Goal: Information Seeking & Learning: Check status

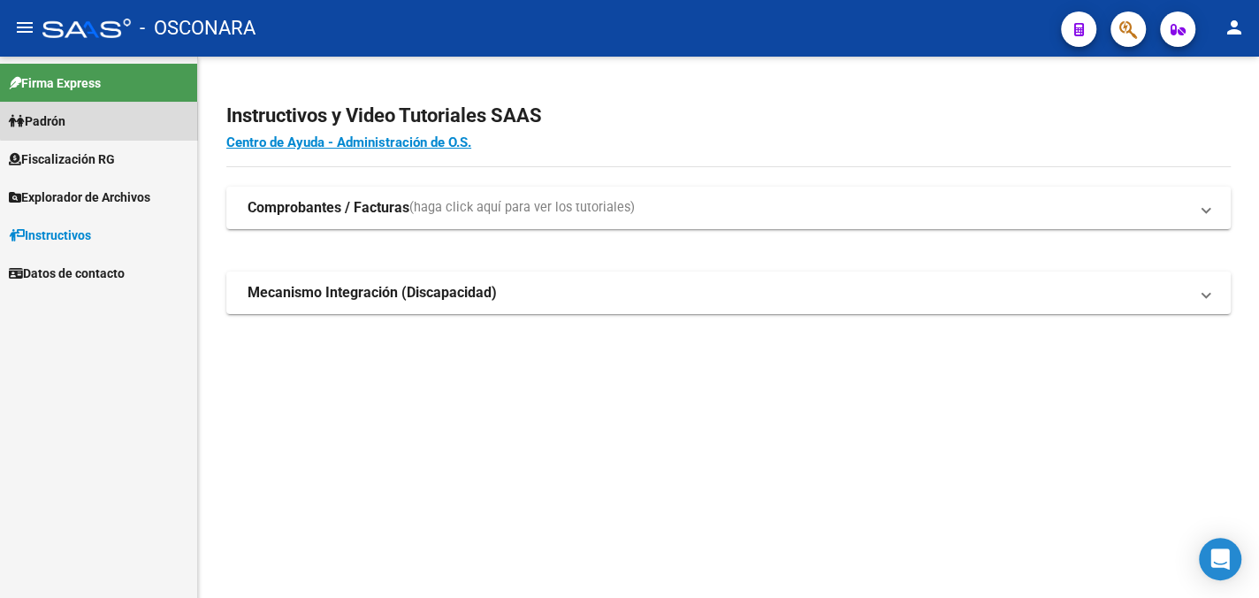
click at [101, 112] on link "Padrón" at bounding box center [98, 121] width 197 height 38
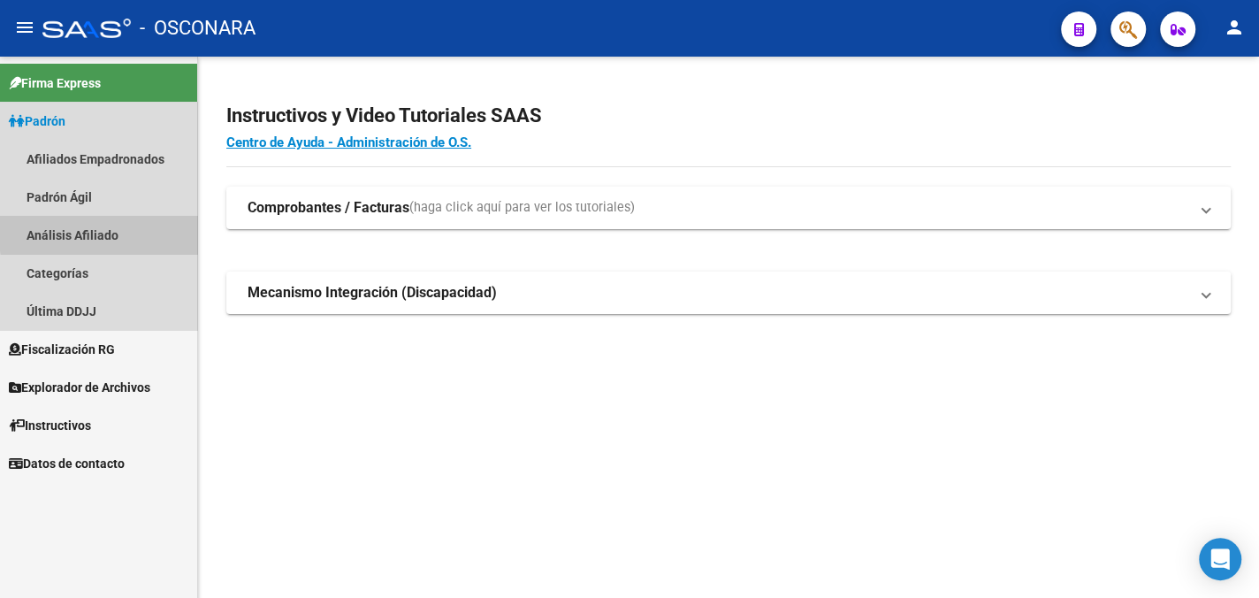
click at [128, 229] on link "Análisis Afiliado" at bounding box center [98, 235] width 197 height 38
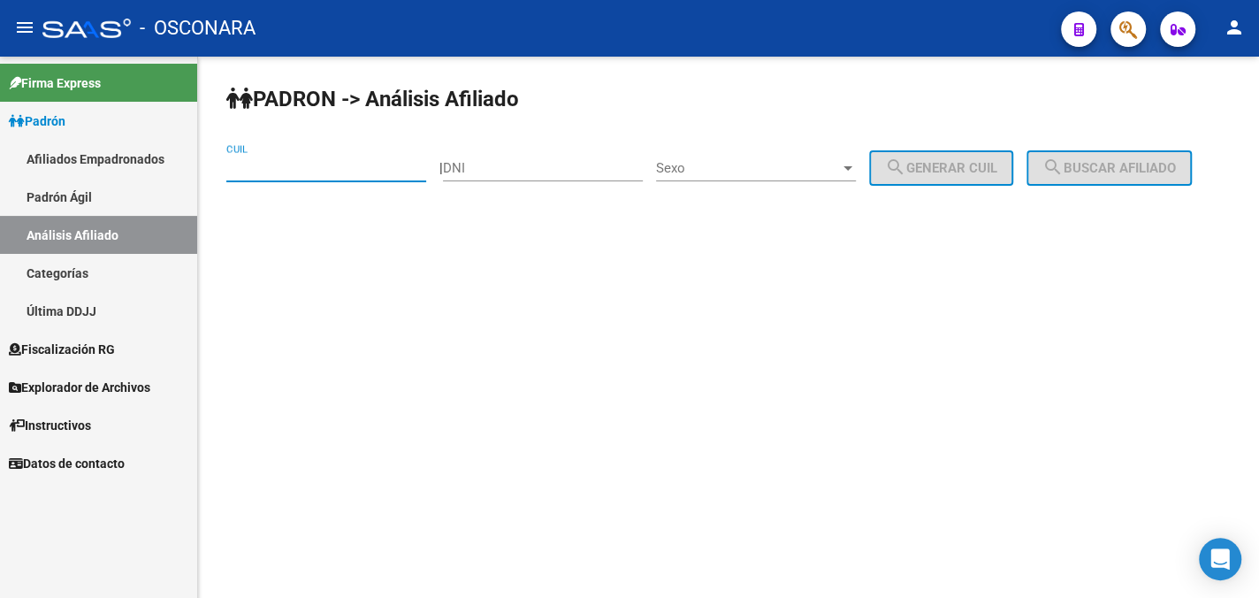
click at [289, 172] on input "CUIL" at bounding box center [326, 168] width 200 height 16
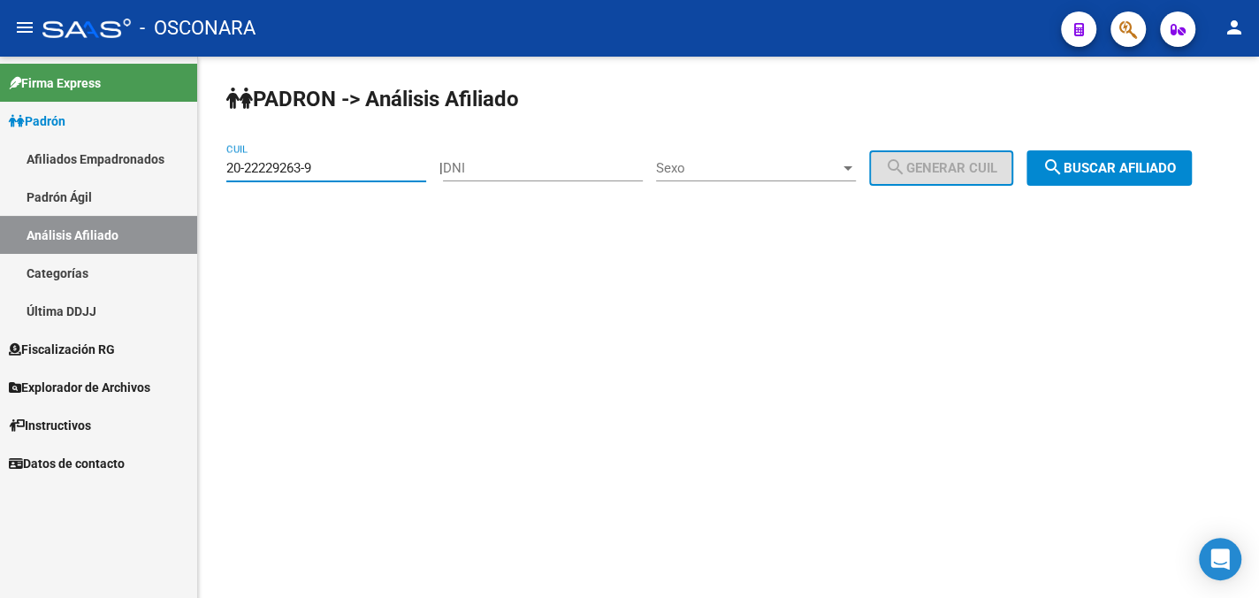
type input "20-22229263-9"
click at [786, 154] on div "Sexo Sexo" at bounding box center [756, 162] width 200 height 38
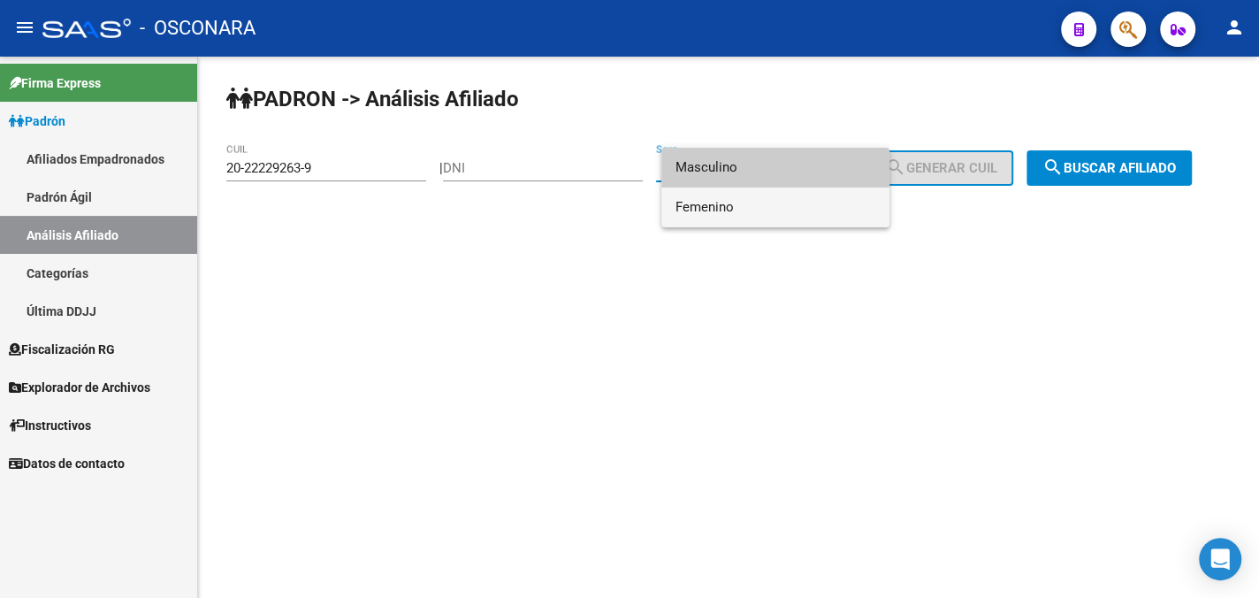
click at [776, 206] on span "Femenino" at bounding box center [776, 207] width 200 height 40
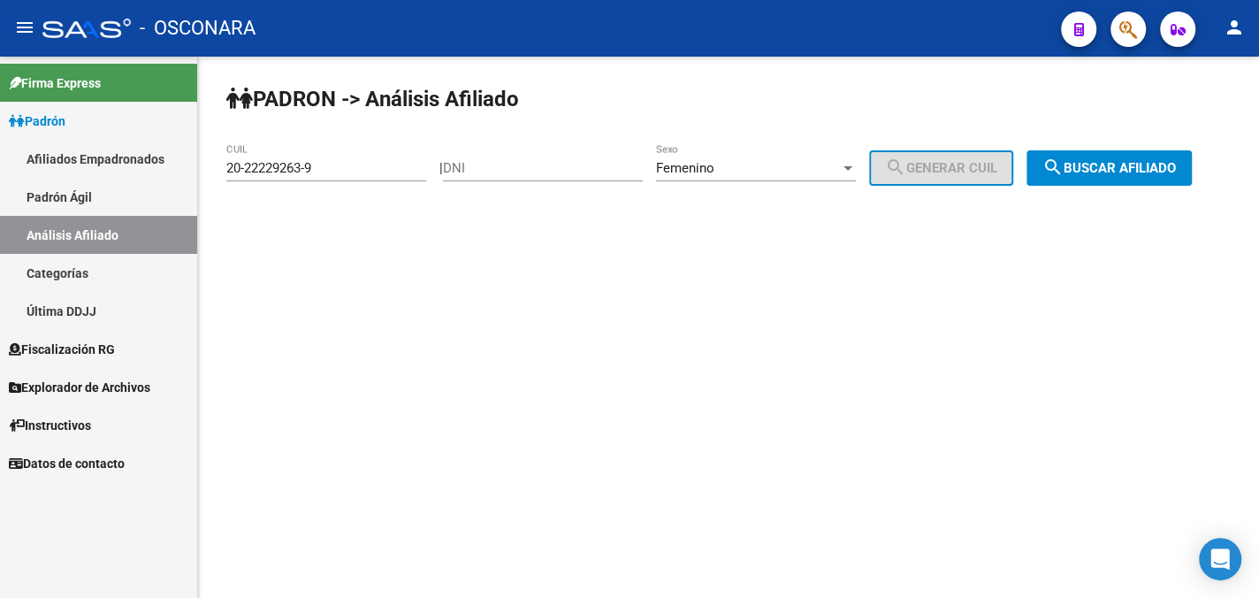
click at [801, 157] on div "Femenino Sexo" at bounding box center [756, 162] width 200 height 38
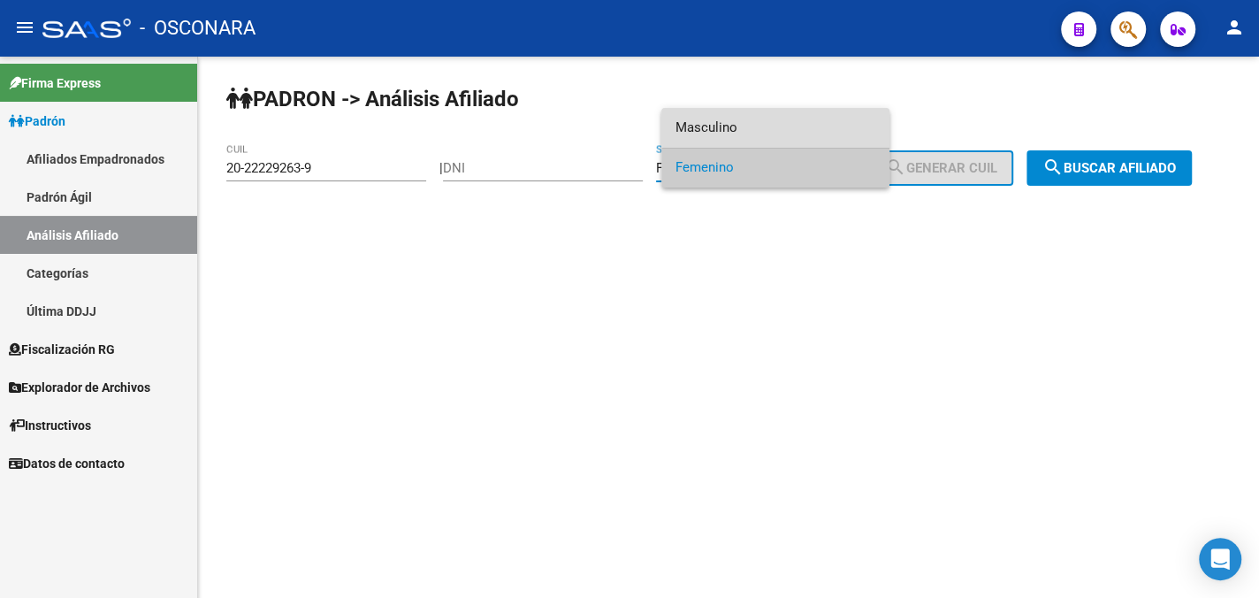
click at [789, 126] on span "Masculino" at bounding box center [776, 128] width 200 height 40
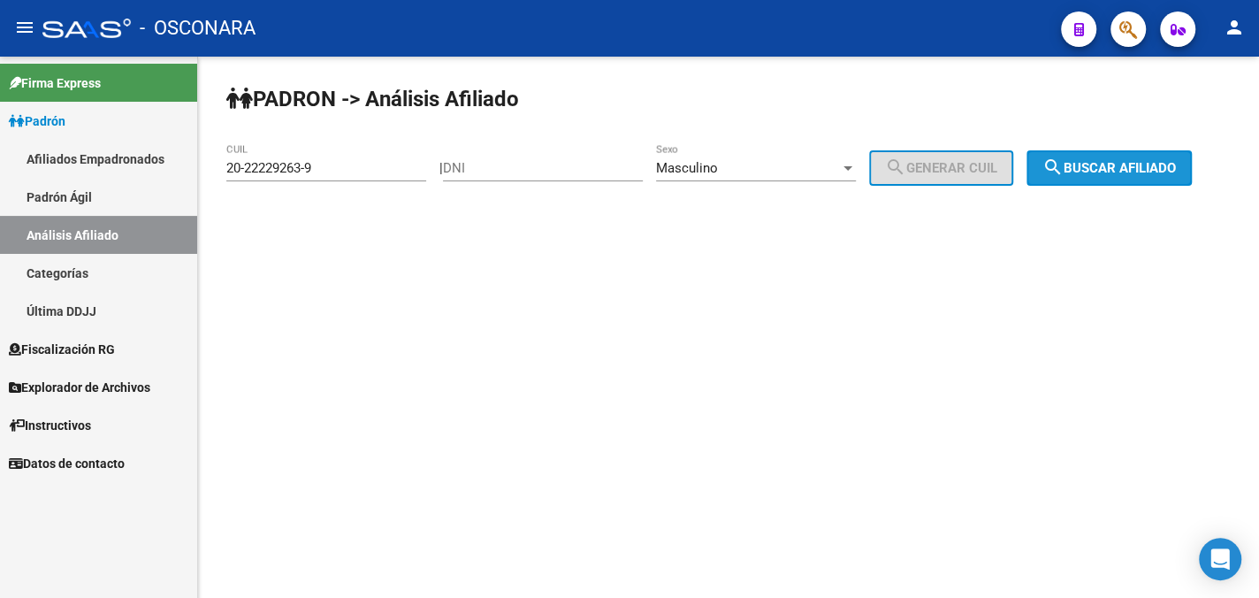
click at [1113, 167] on span "search Buscar afiliado" at bounding box center [1110, 168] width 134 height 16
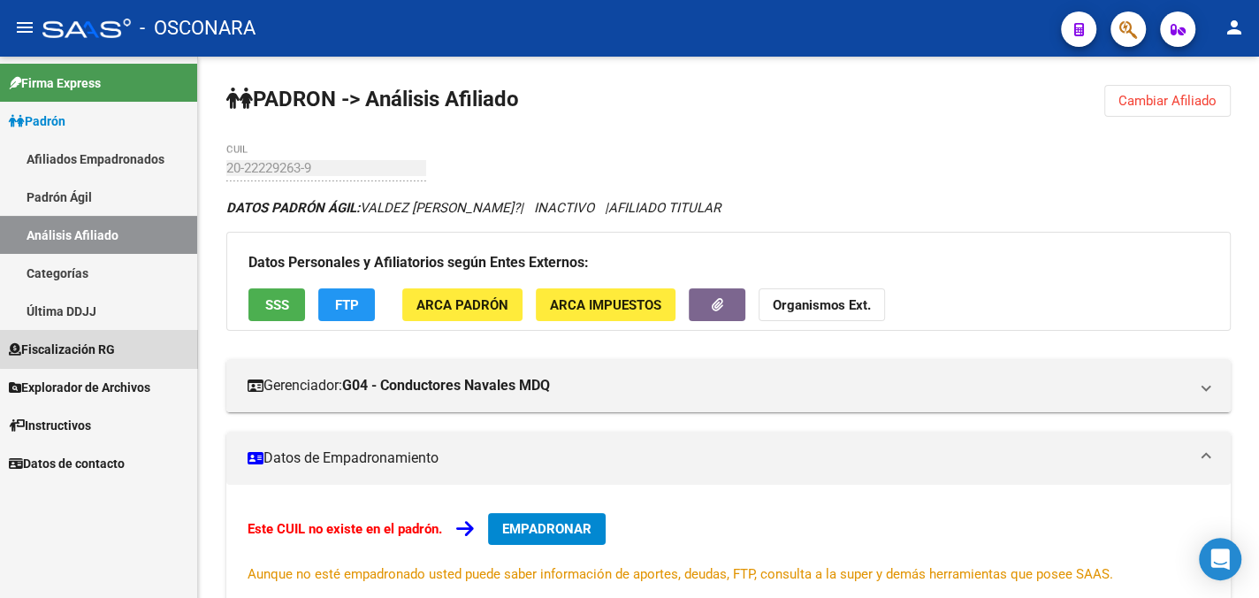
click at [115, 348] on span "Fiscalización RG" at bounding box center [62, 349] width 106 height 19
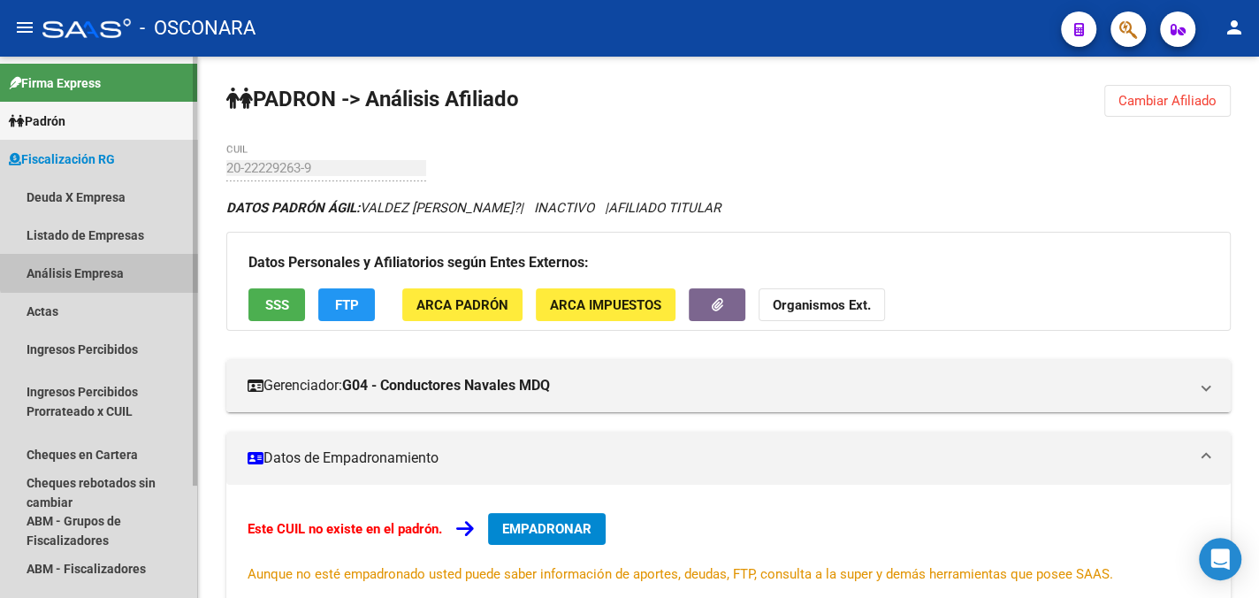
click at [111, 266] on link "Análisis Empresa" at bounding box center [98, 273] width 197 height 38
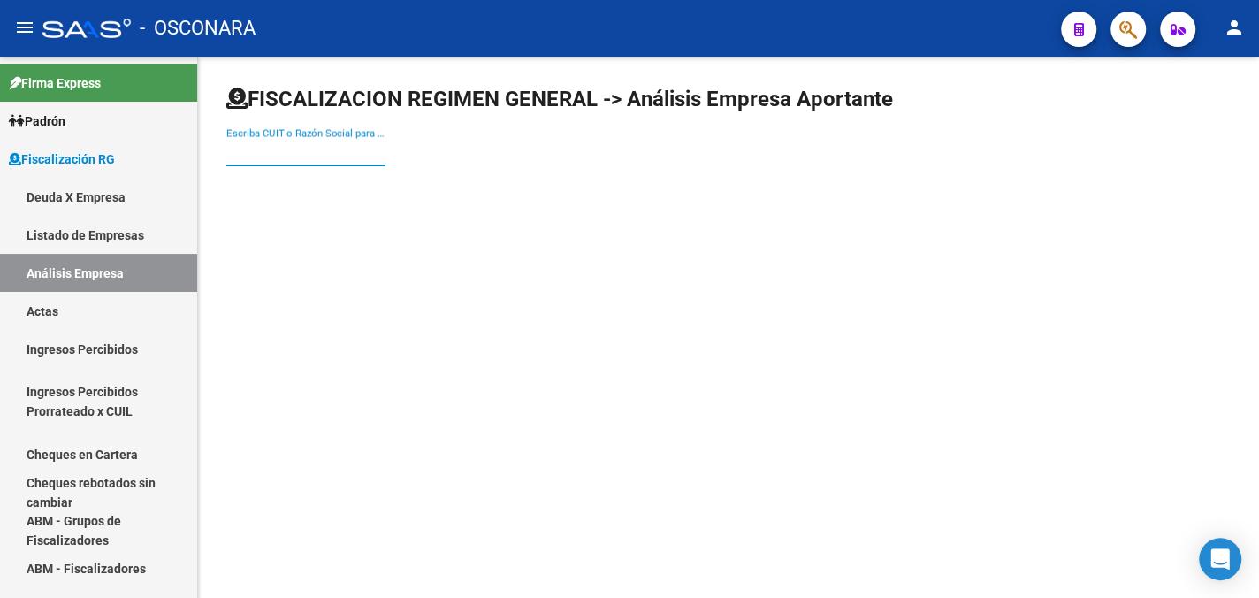
paste input "Marveraz SRL"
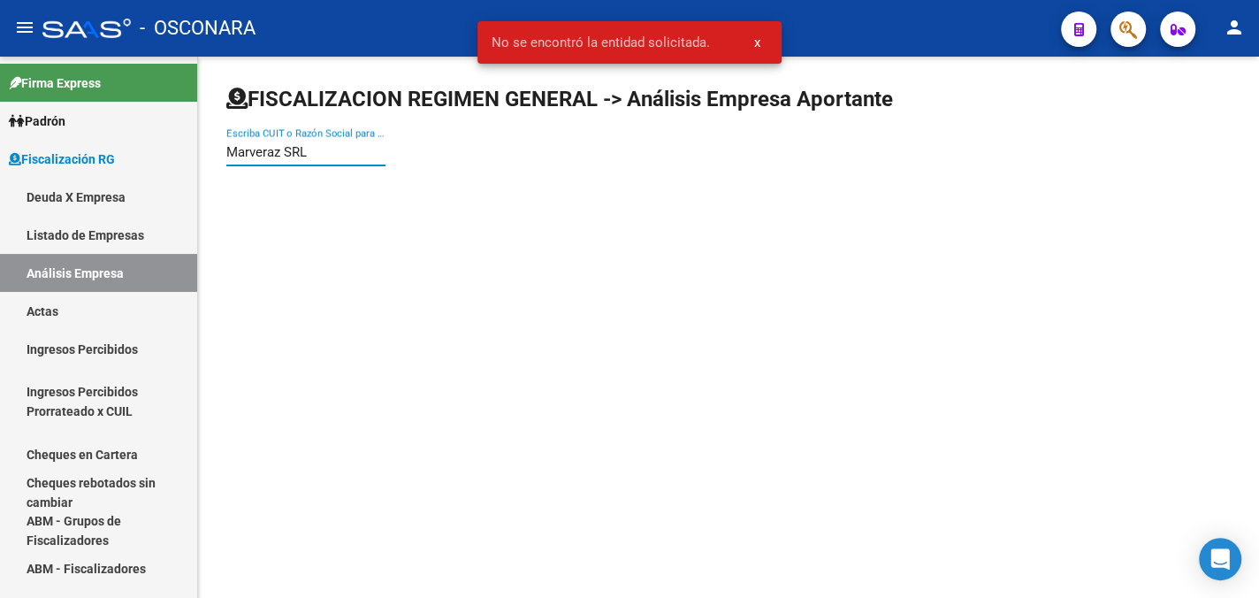
drag, startPoint x: 323, startPoint y: 160, endPoint x: 248, endPoint y: 160, distance: 74.3
click at [248, 160] on div "Marveraz SRL Escriba CUIT o Razón Social para buscar" at bounding box center [305, 146] width 159 height 38
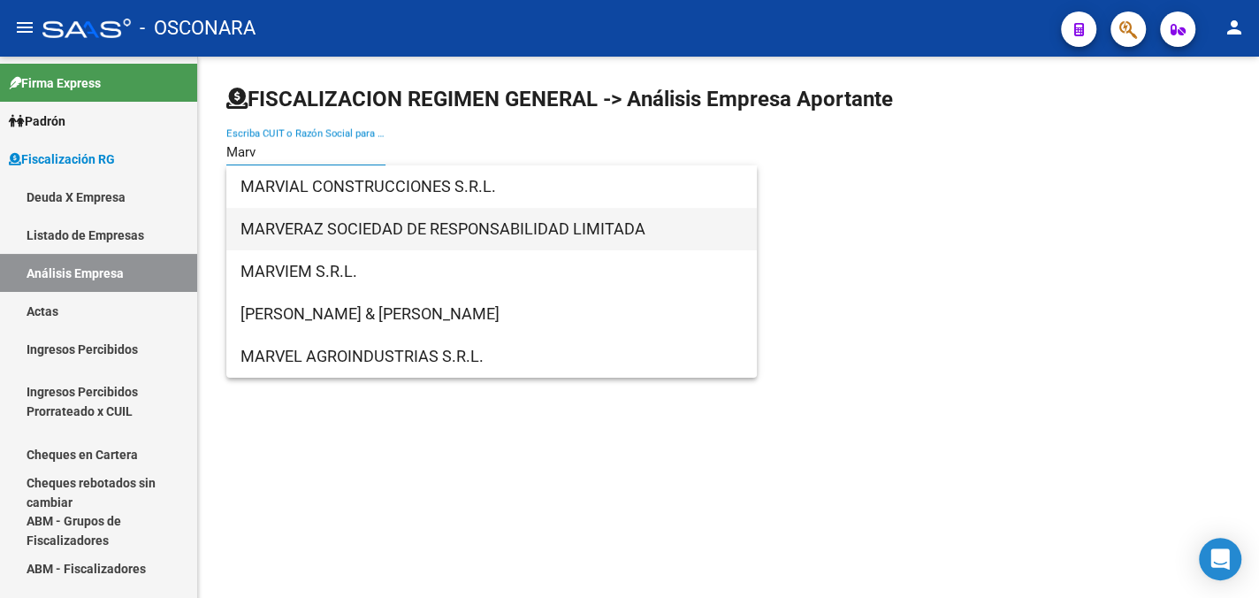
type input "Marv"
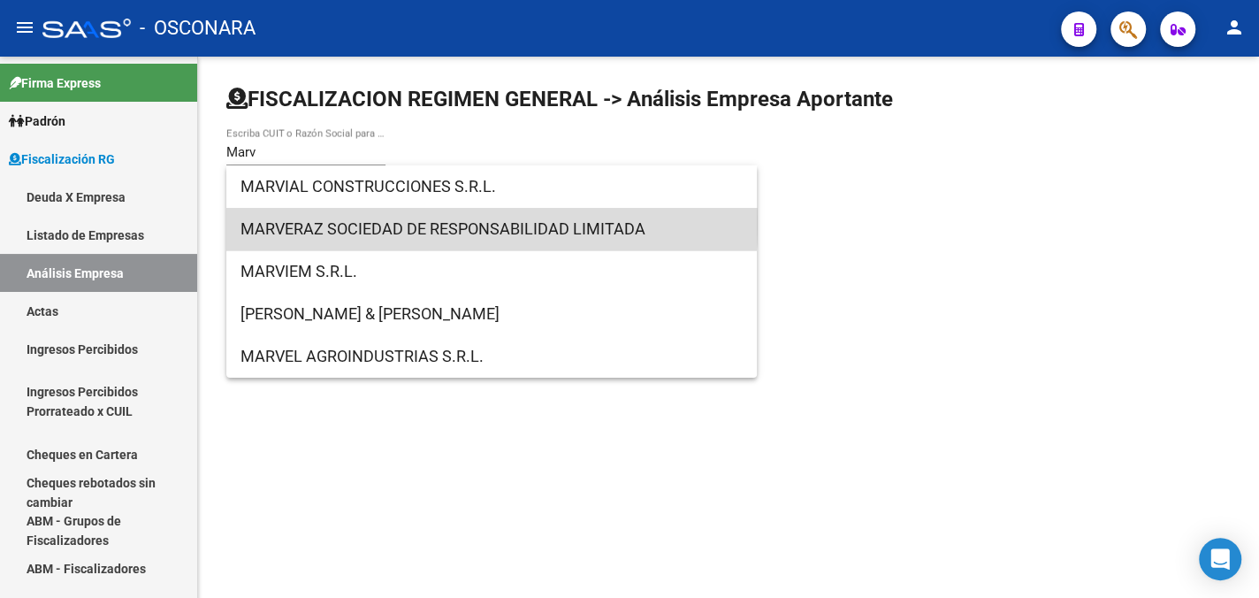
click at [367, 223] on span "MARVERAZ SOCIEDAD DE RESPONSABILIDAD LIMITADA" at bounding box center [492, 229] width 502 height 42
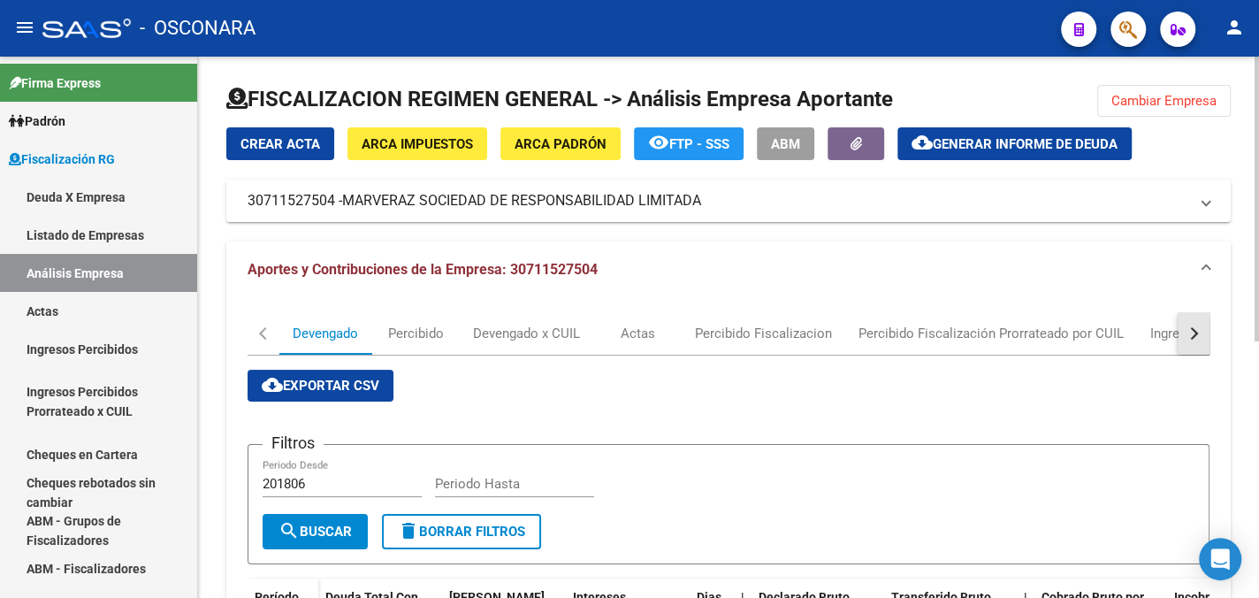
click at [1197, 325] on button "button" at bounding box center [1194, 333] width 32 height 42
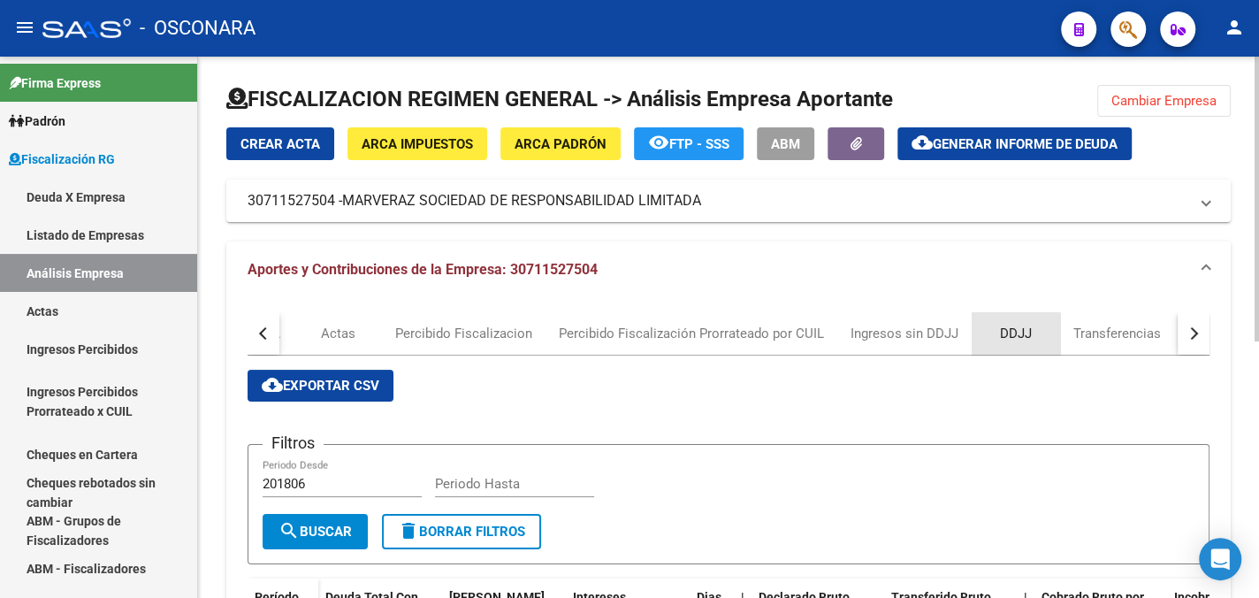
click at [1010, 334] on div "DDJJ" at bounding box center [1016, 333] width 32 height 19
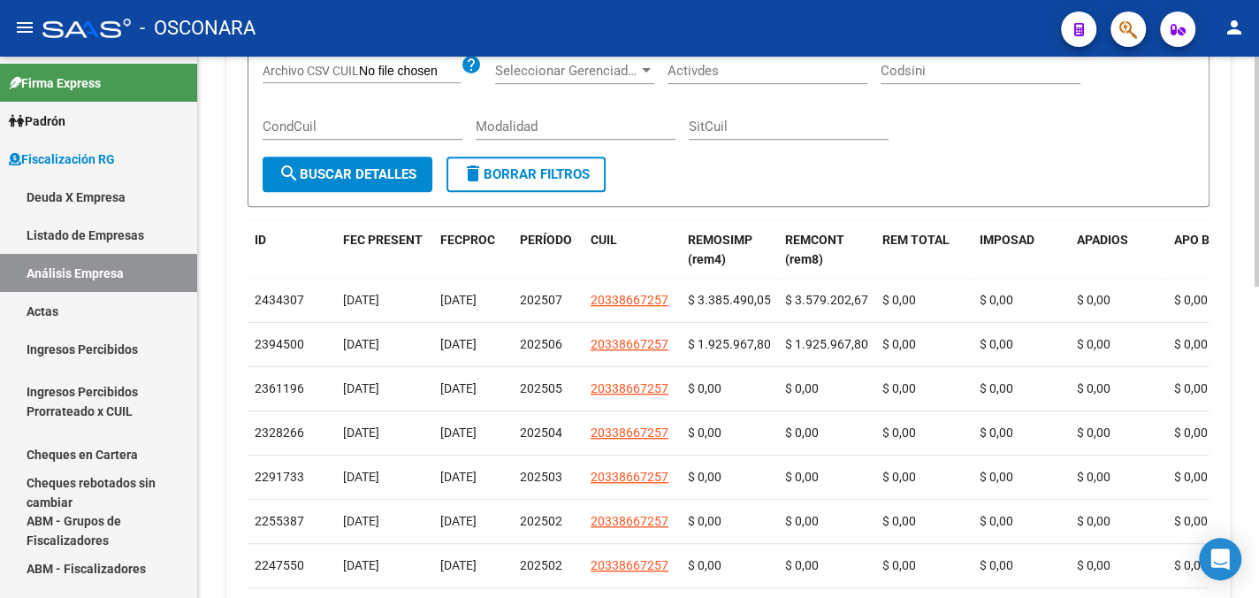
scroll to position [464, 0]
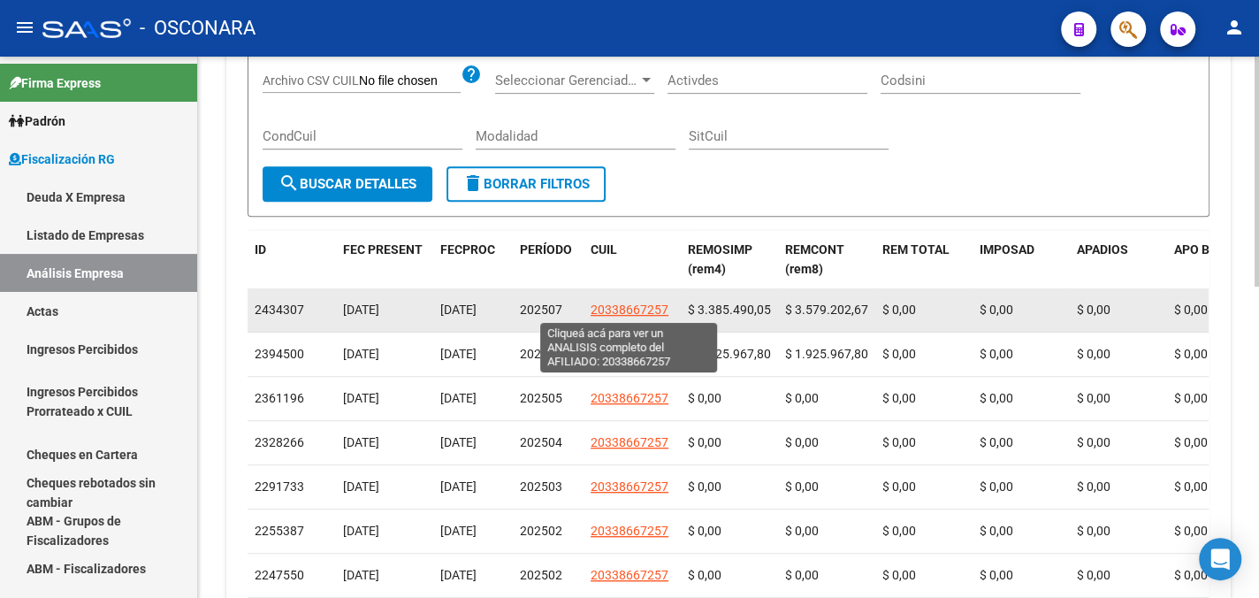
click at [641, 308] on span "20338667257" at bounding box center [630, 309] width 78 height 14
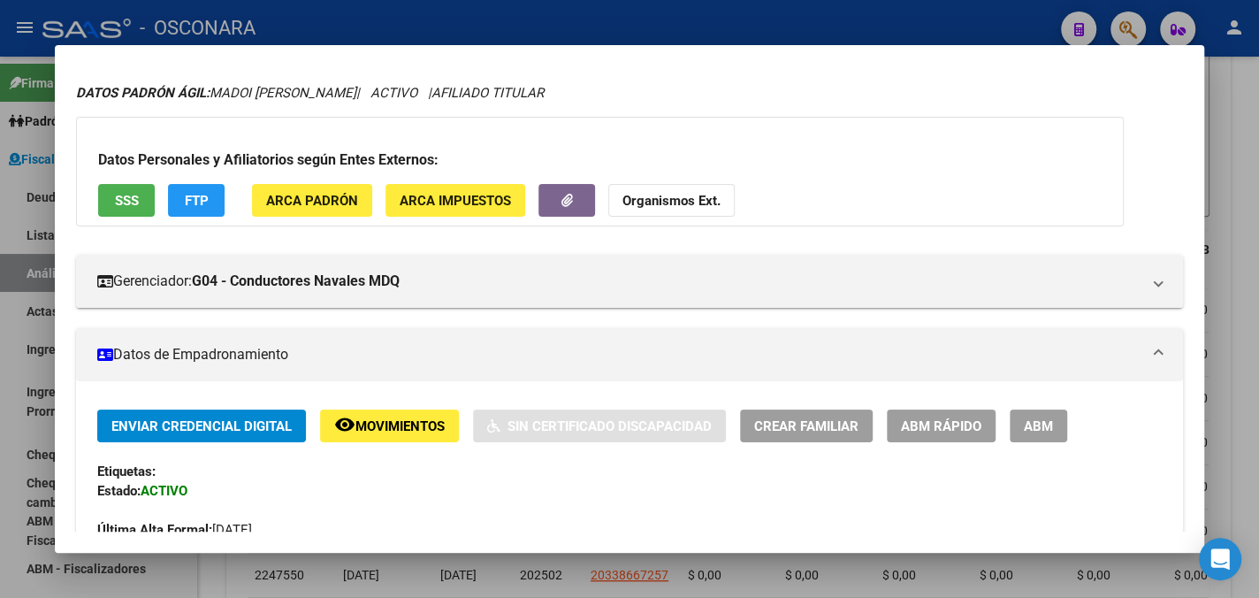
scroll to position [0, 0]
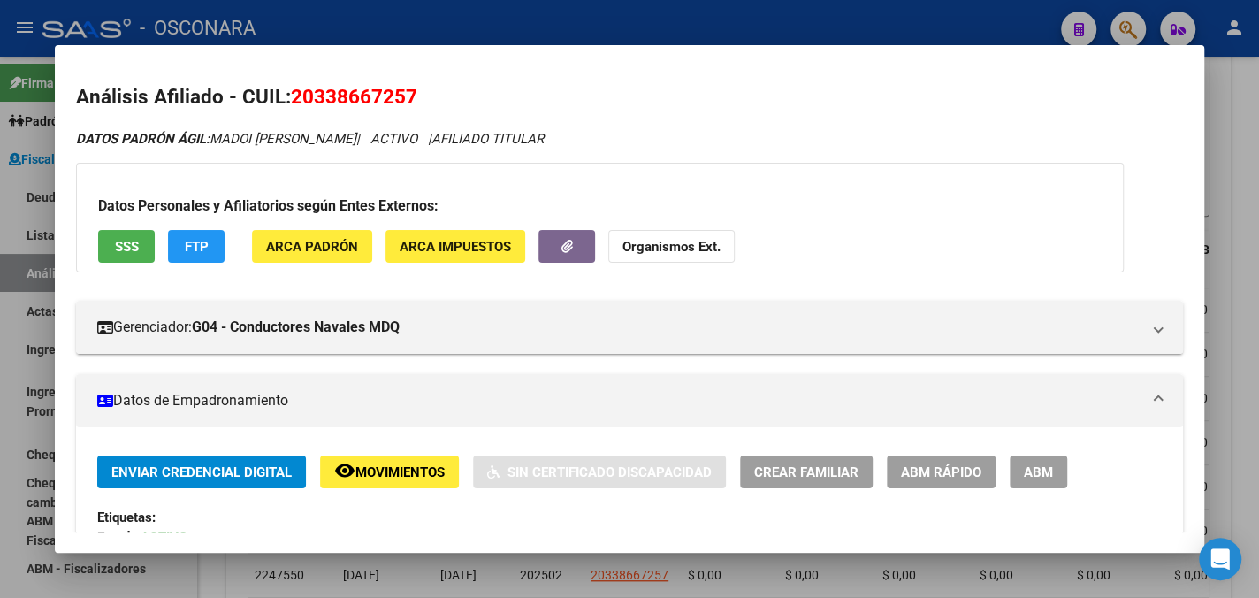
drag, startPoint x: 883, startPoint y: 195, endPoint x: 885, endPoint y: 237, distance: 41.6
click at [883, 197] on div "Datos Personales y Afiliatorios según Entes Externos: SSS FTP ARCA Padrón ARCA …" at bounding box center [600, 218] width 1048 height 110
click at [1235, 228] on div at bounding box center [629, 299] width 1259 height 598
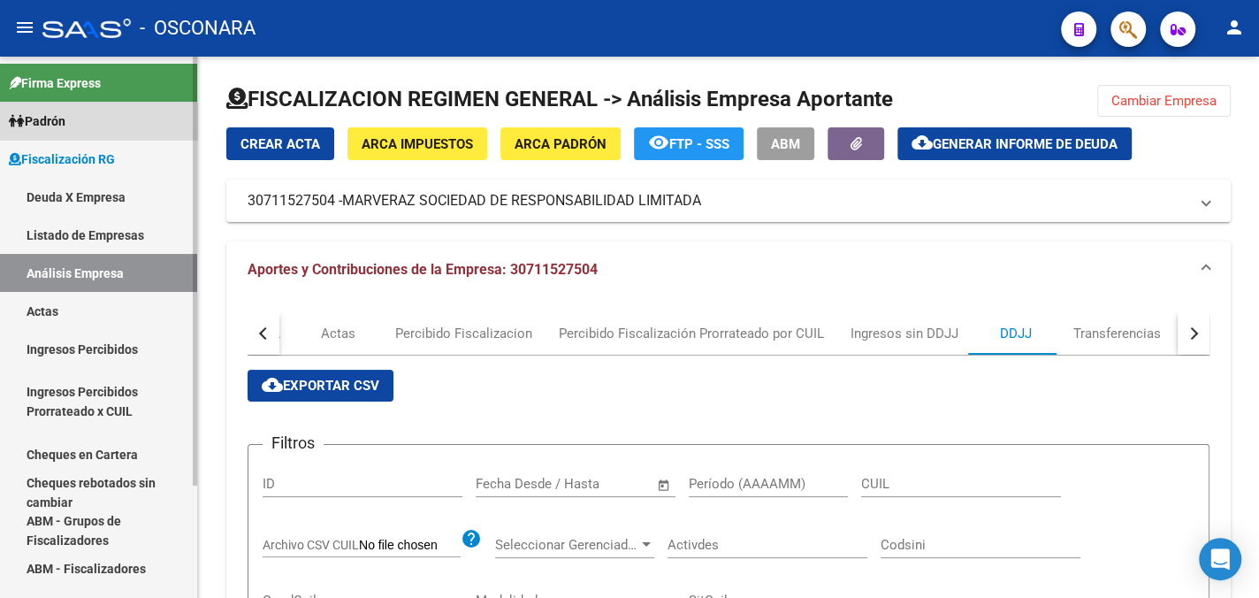
click at [78, 125] on link "Padrón" at bounding box center [98, 121] width 197 height 38
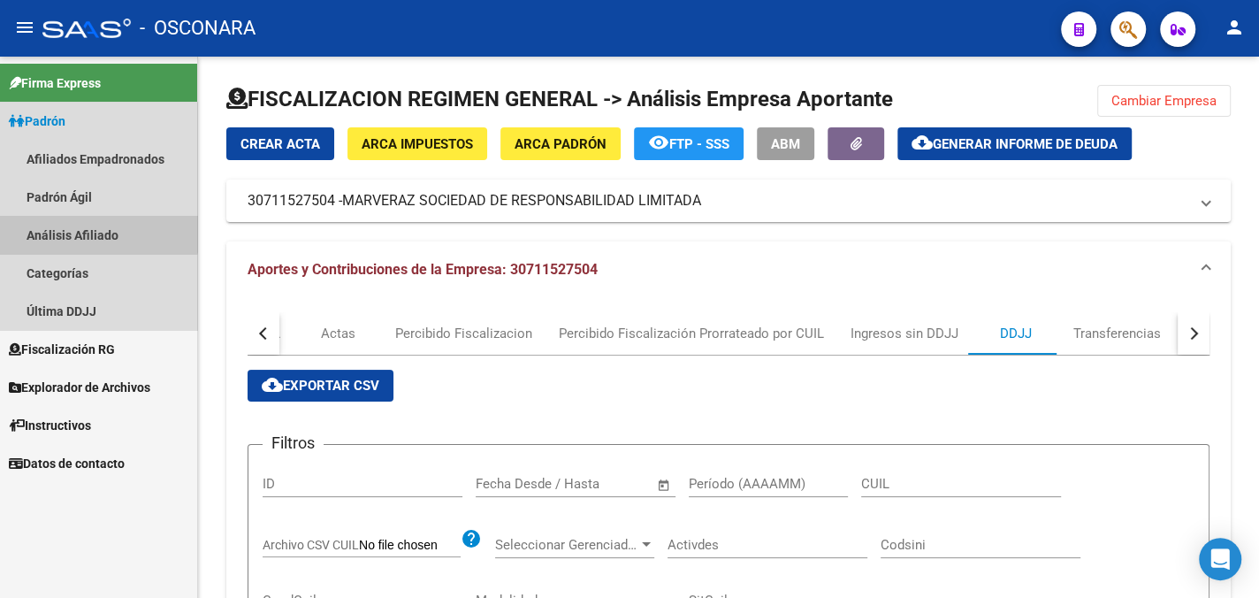
click at [83, 227] on link "Análisis Afiliado" at bounding box center [98, 235] width 197 height 38
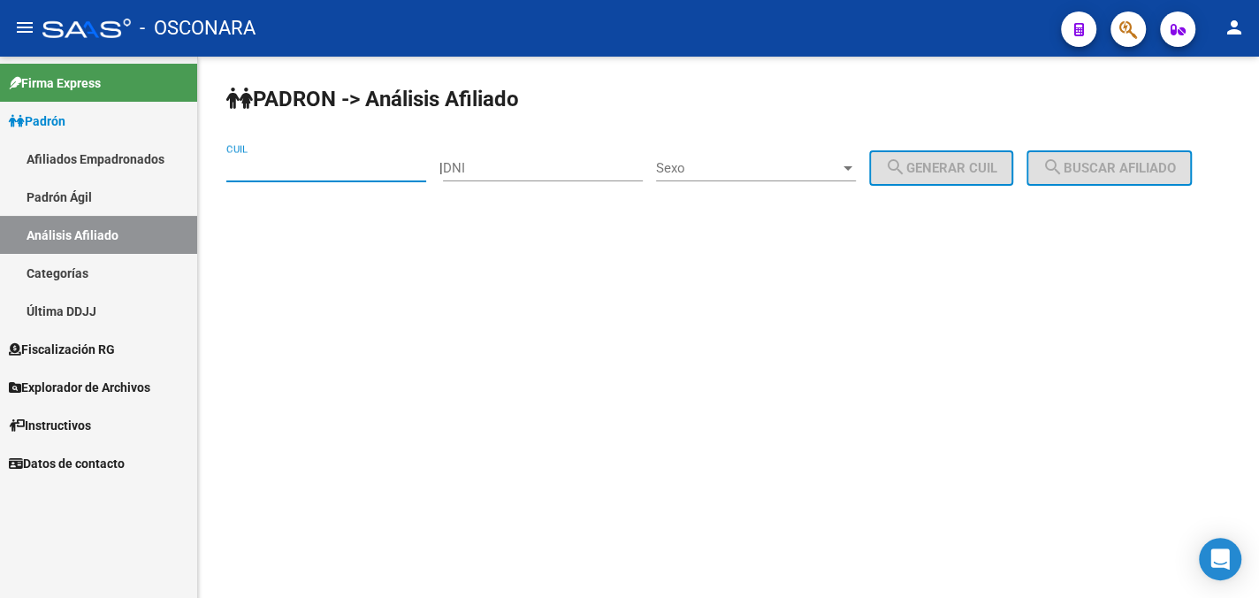
click at [319, 175] on input "CUIL" at bounding box center [326, 168] width 200 height 16
type input "2"
click at [523, 174] on input "DNI" at bounding box center [543, 168] width 200 height 16
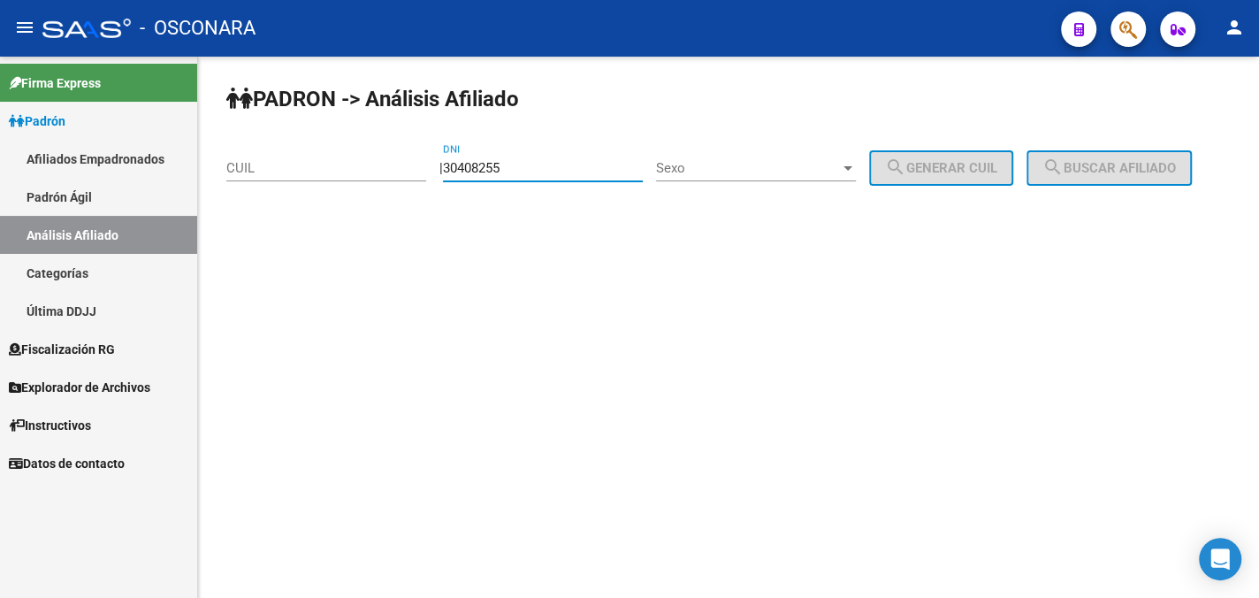
type input "30408255"
click at [856, 165] on div at bounding box center [848, 168] width 16 height 14
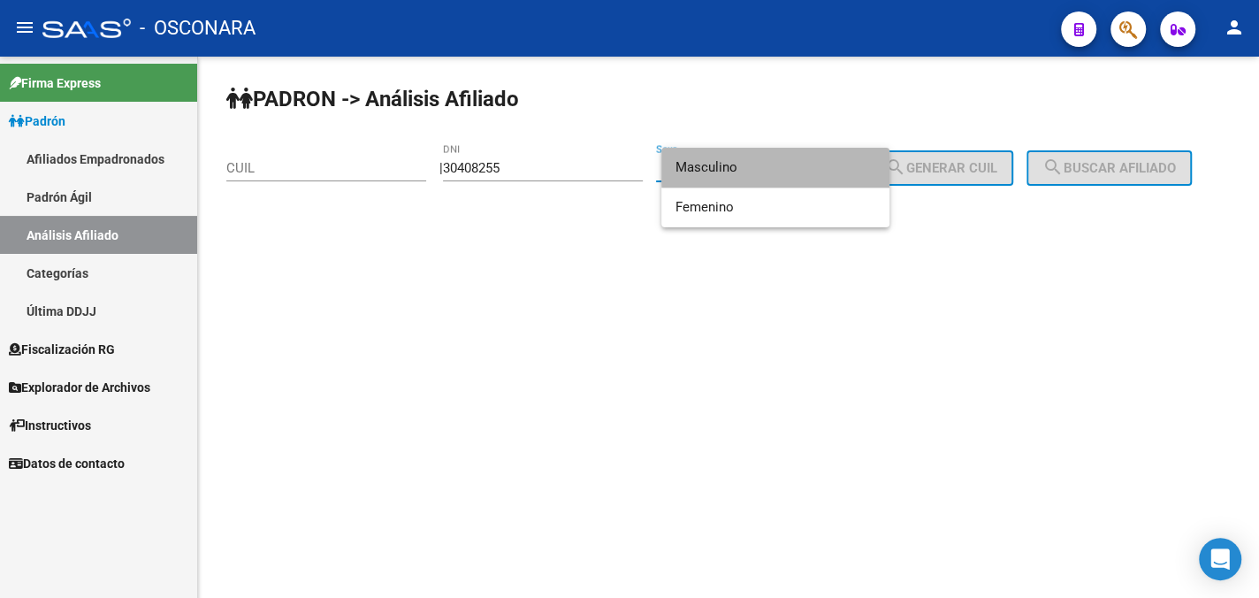
click at [829, 168] on span "Masculino" at bounding box center [776, 168] width 200 height 40
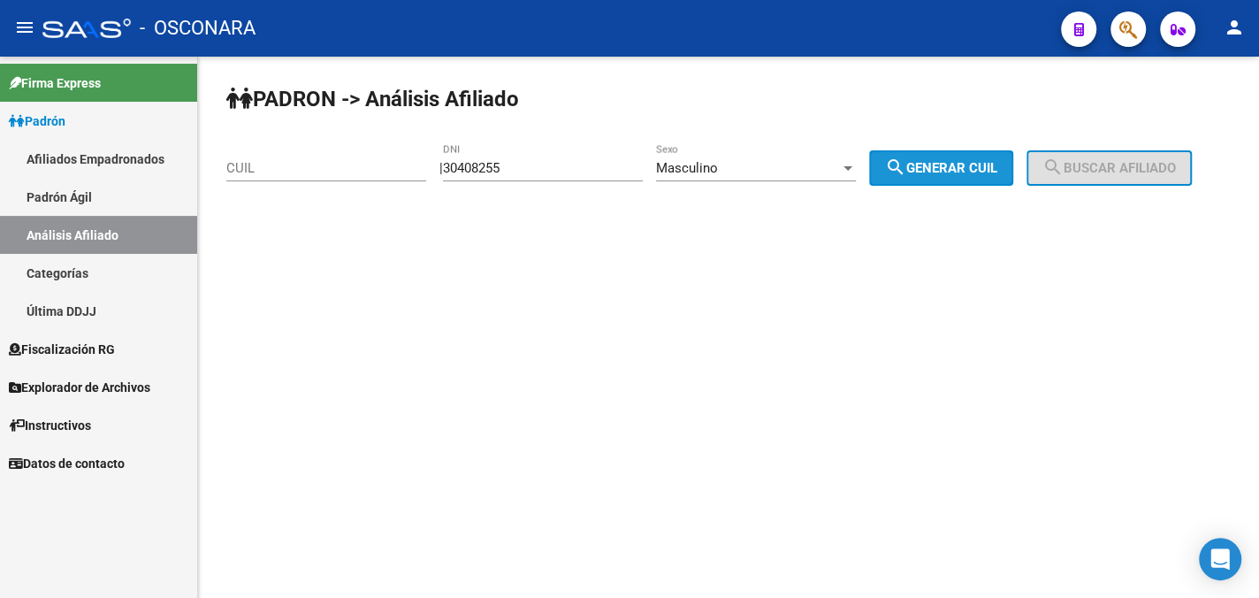
click at [941, 166] on span "search Generar CUIL" at bounding box center [941, 168] width 112 height 16
type input "20-30408255-1"
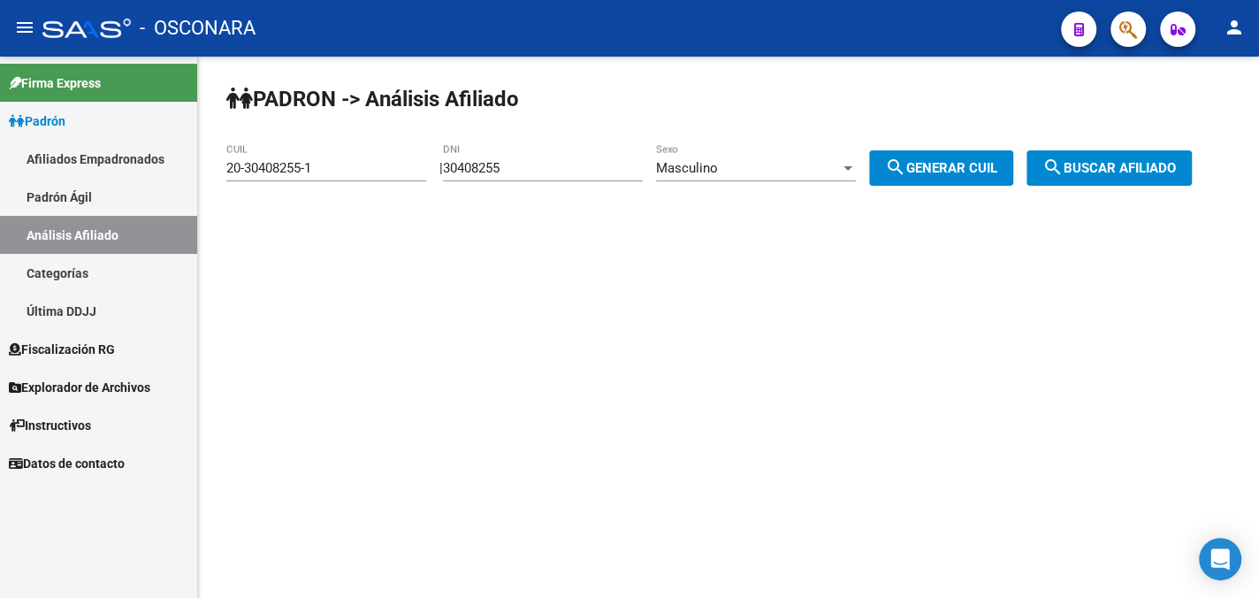
click at [1169, 149] on div "PADRON -> Análisis Afiliado 20-30408255-1 CUIL | 30408255 DNI Masculino Sexo se…" at bounding box center [728, 150] width 1061 height 186
click at [1167, 165] on span "search Buscar afiliado" at bounding box center [1110, 168] width 134 height 16
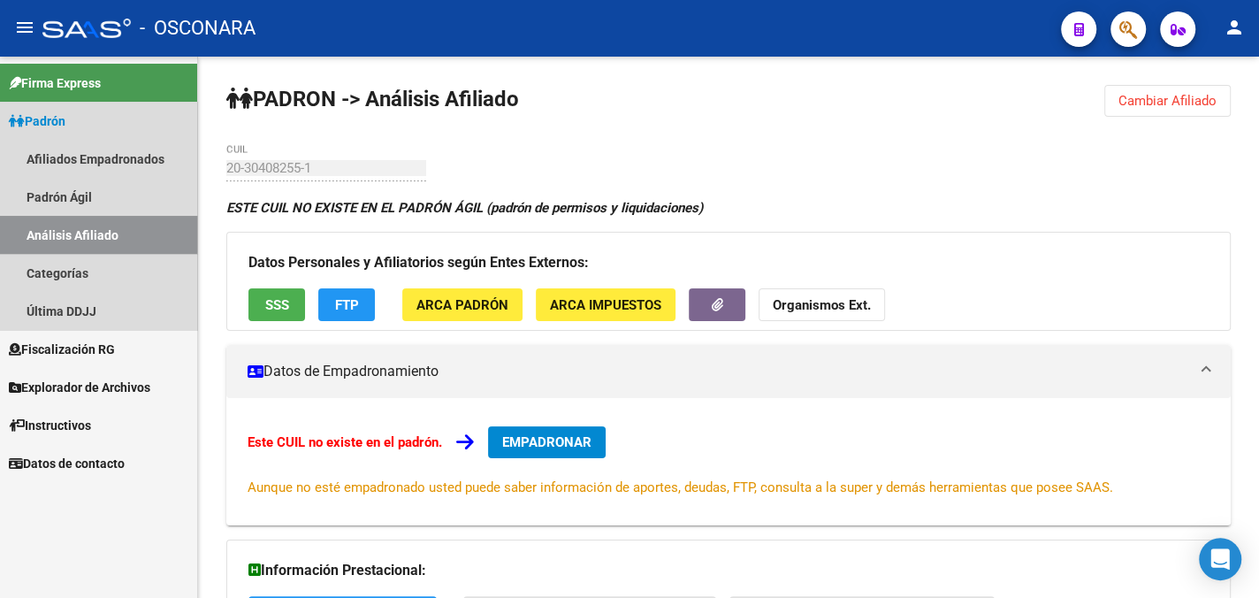
click at [98, 233] on link "Análisis Afiliado" at bounding box center [98, 235] width 197 height 38
click at [113, 190] on link "Padrón Ágil" at bounding box center [98, 197] width 197 height 38
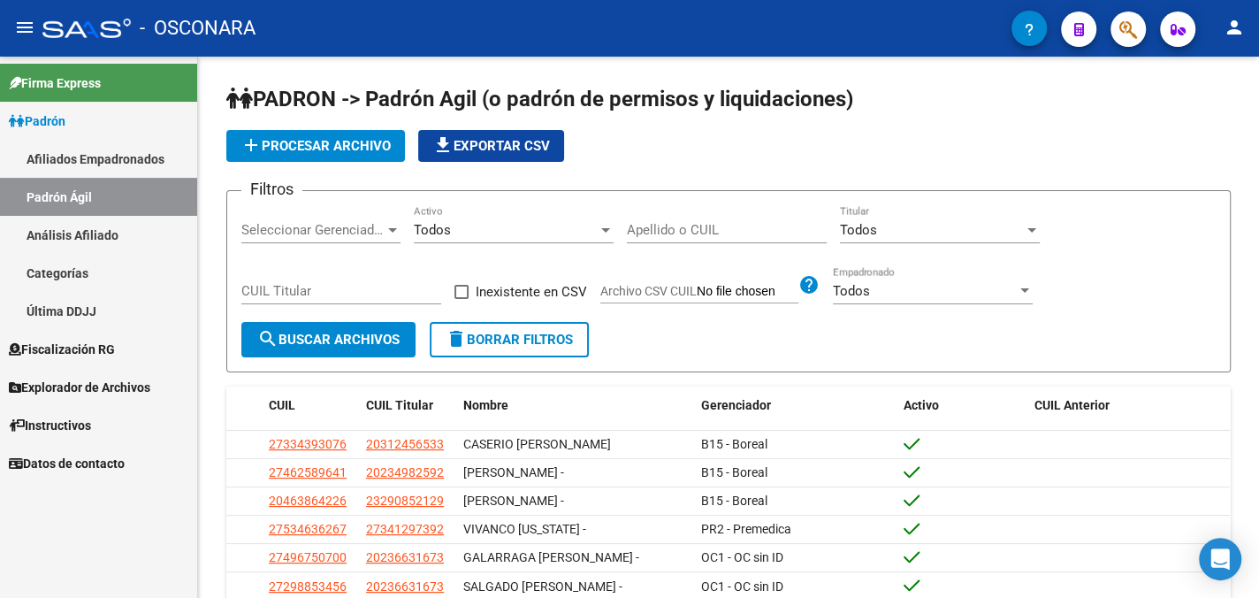
click at [132, 232] on link "Análisis Afiliado" at bounding box center [98, 235] width 197 height 38
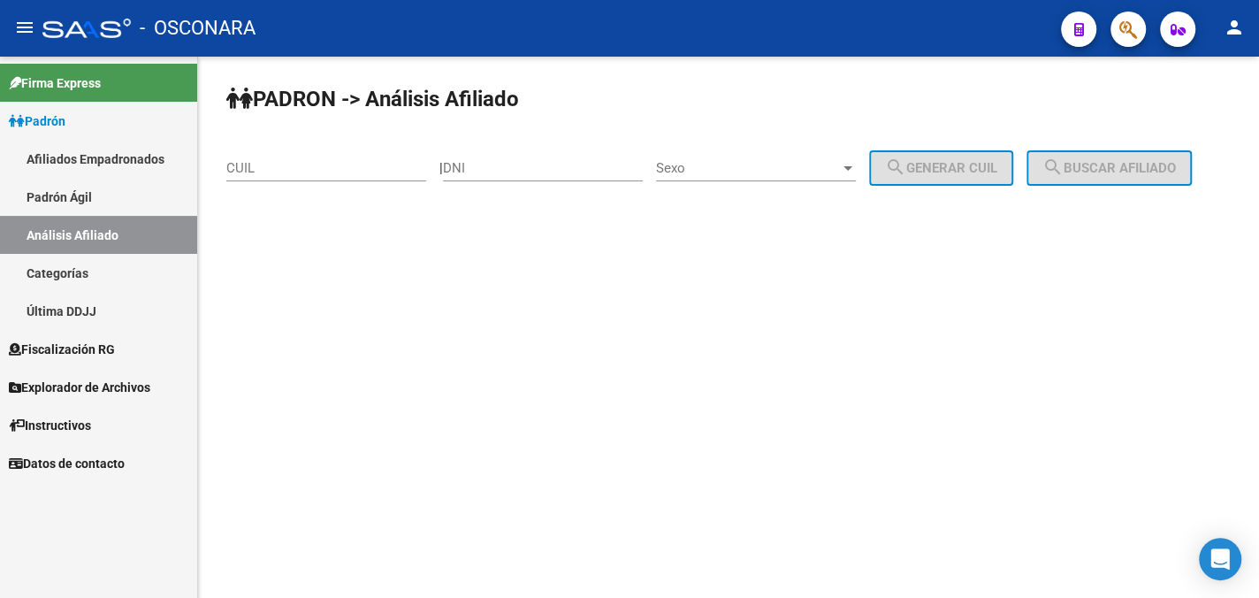
click at [276, 158] on div "CUIL" at bounding box center [326, 162] width 200 height 38
click at [252, 187] on div "CUIL" at bounding box center [326, 170] width 200 height 55
click at [258, 164] on input "CUIL" at bounding box center [326, 168] width 200 height 16
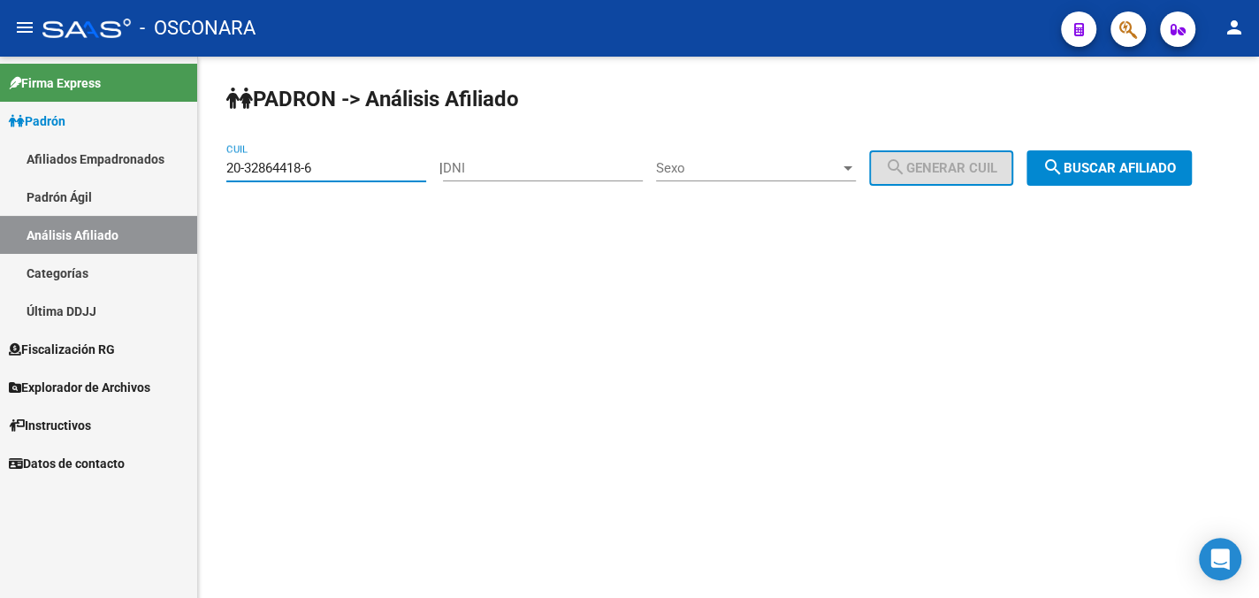
type input "20-32864418-6"
click at [1146, 172] on span "search Buscar afiliado" at bounding box center [1110, 168] width 134 height 16
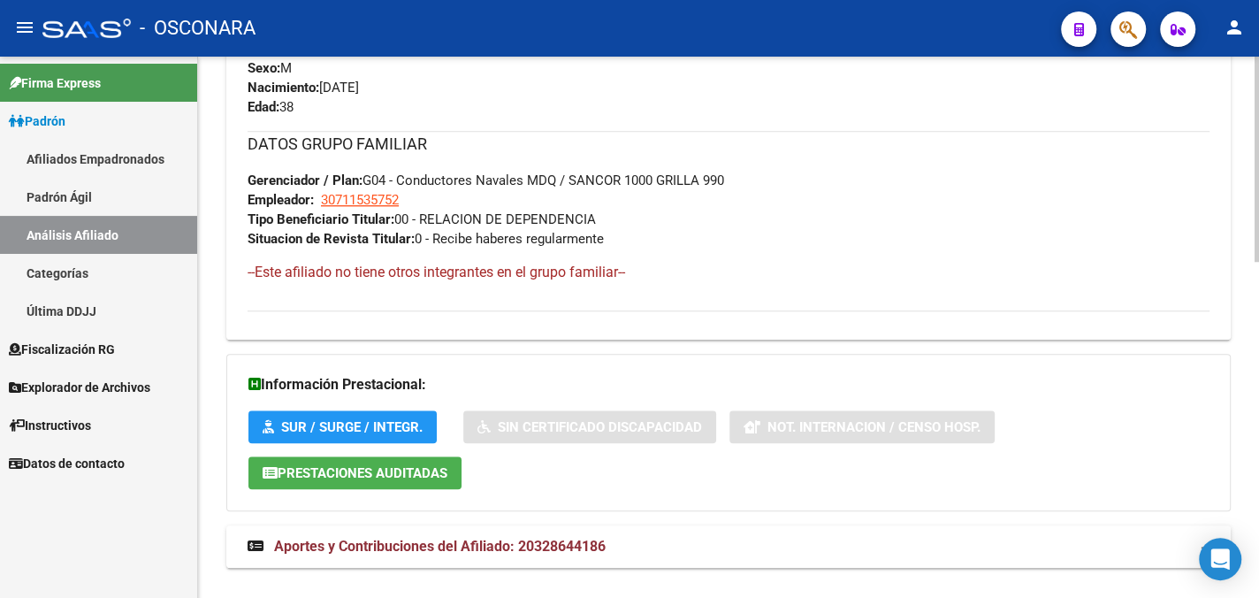
scroll to position [884, 0]
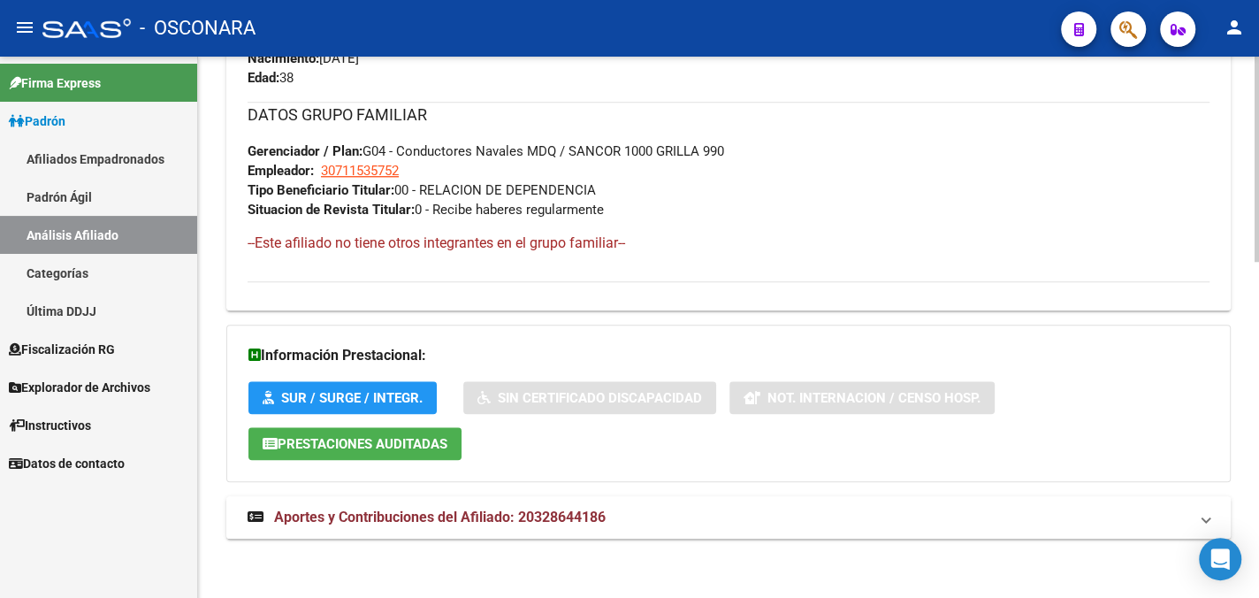
click at [592, 514] on span "Aportes y Contribuciones del Afiliado: 20328644186" at bounding box center [440, 516] width 332 height 17
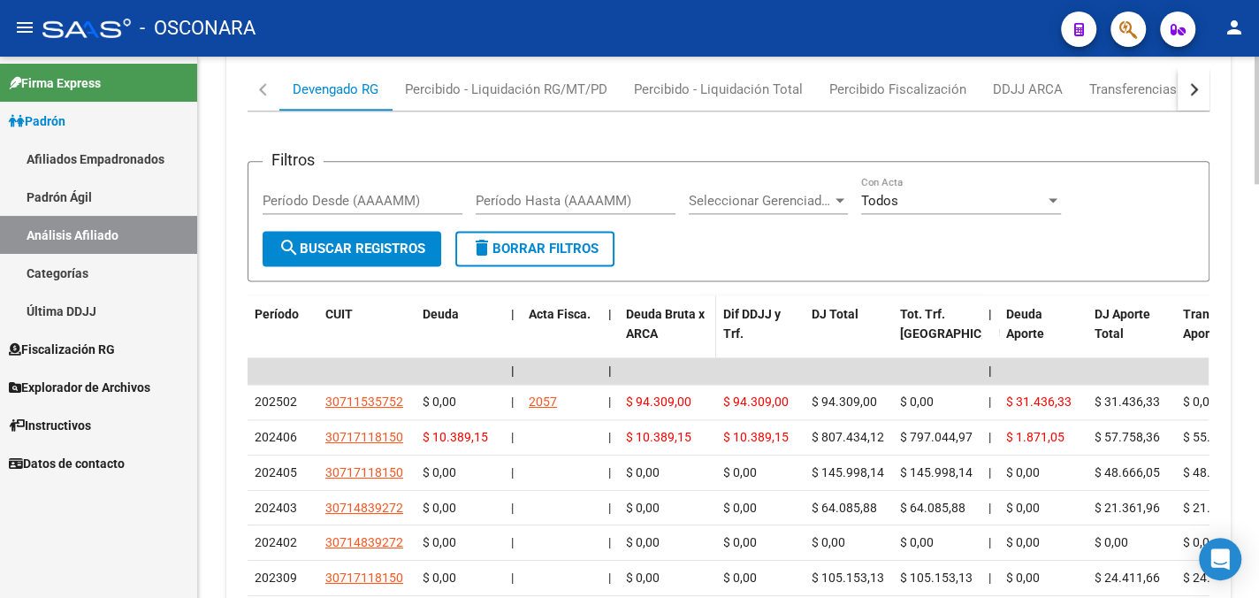
scroll to position [1592, 0]
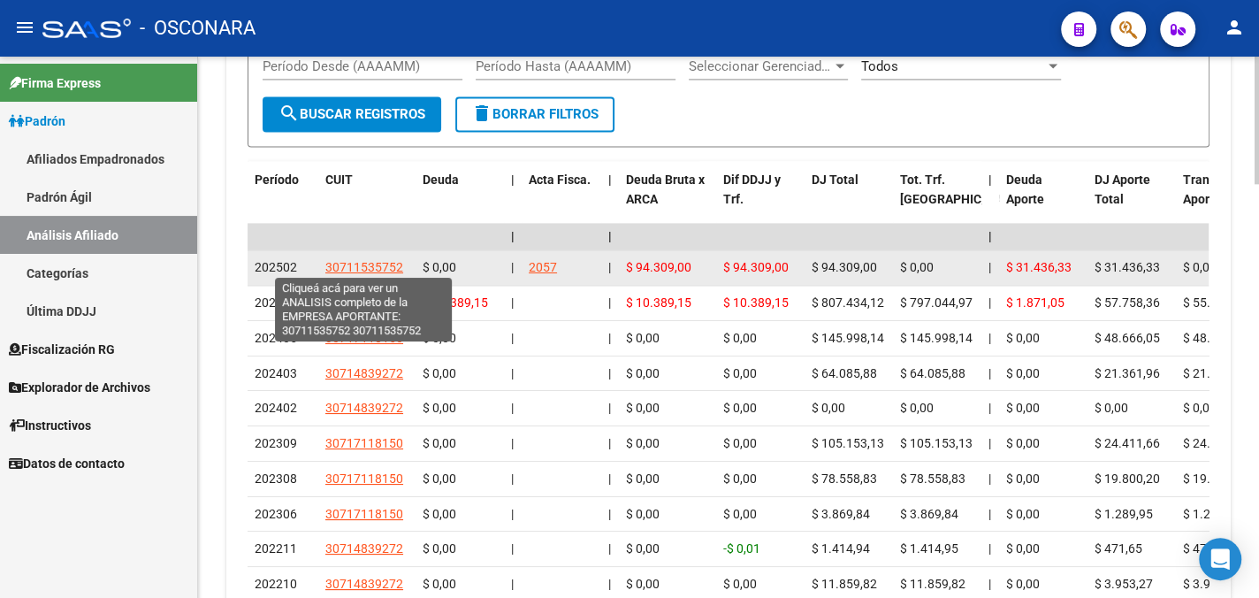
click at [397, 264] on span "30711535752" at bounding box center [364, 267] width 78 height 14
type textarea "30711535752"
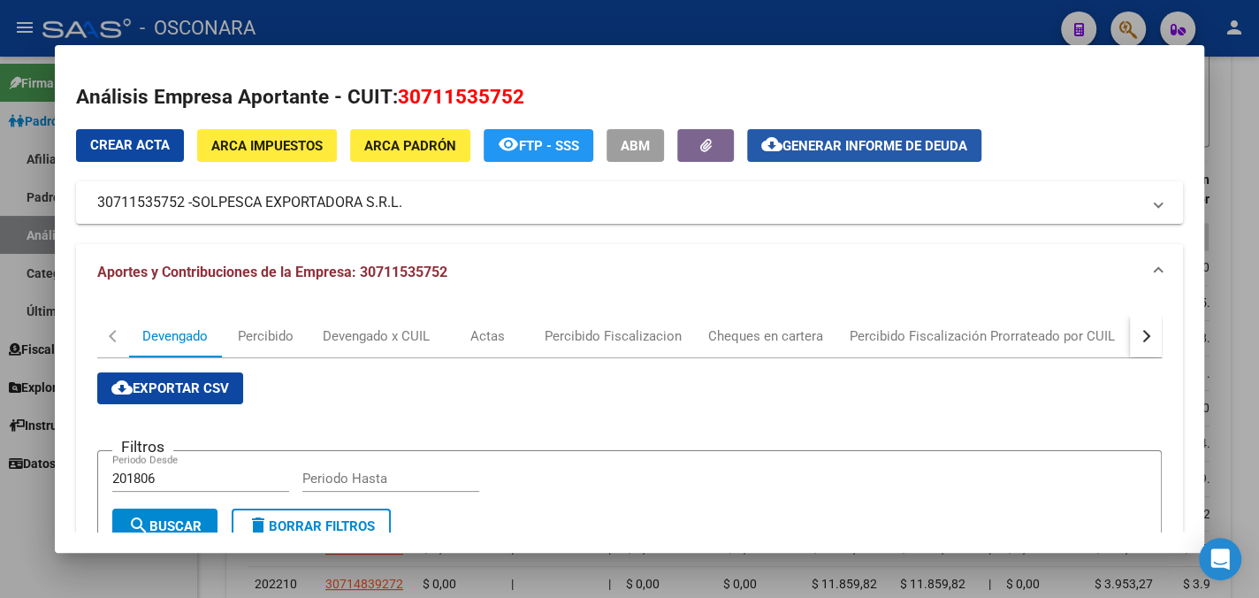
click at [821, 157] on button "cloud_download Generar informe de deuda" at bounding box center [864, 145] width 234 height 33
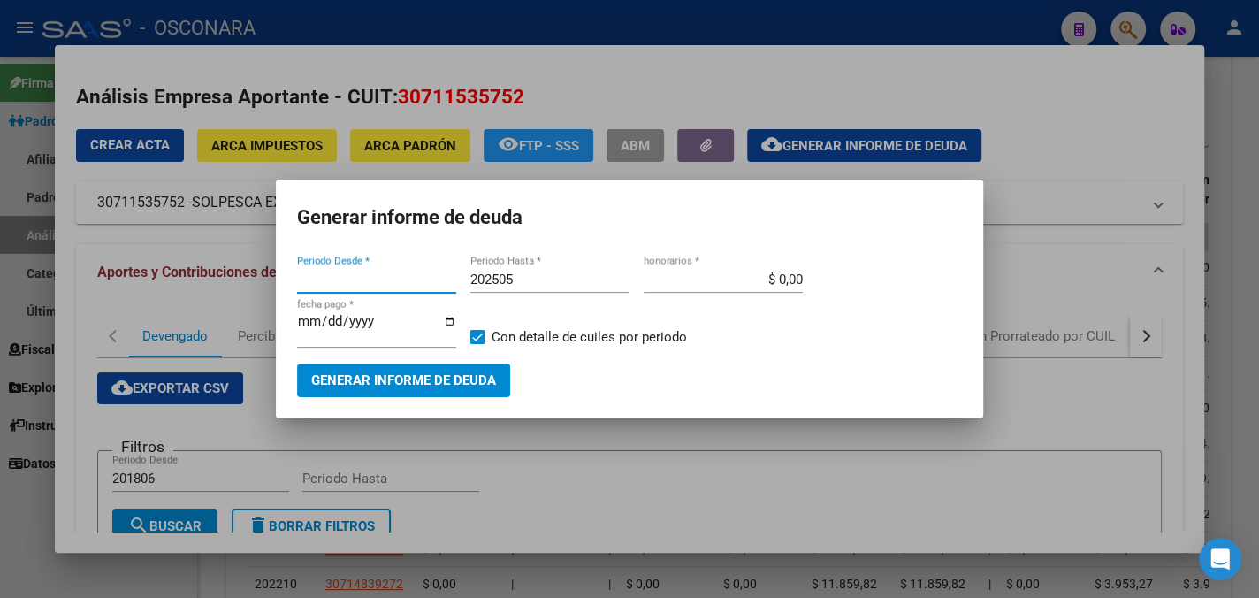
type input "202708"
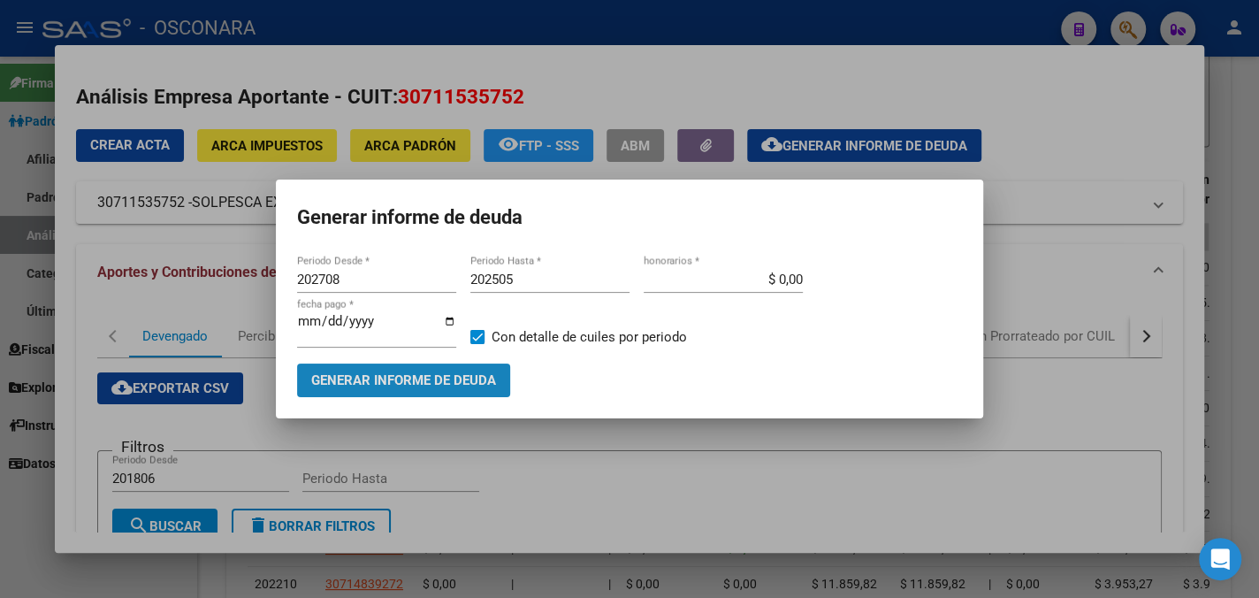
click at [429, 371] on span "Generar informe de deuda" at bounding box center [403, 379] width 185 height 16
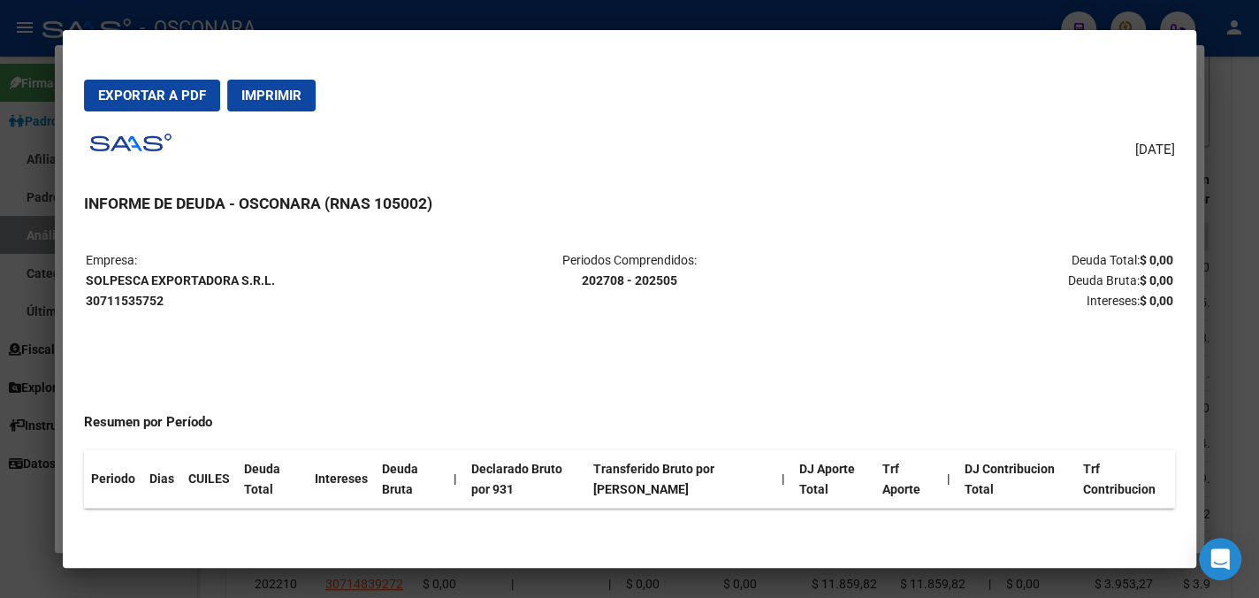
click at [1249, 69] on div at bounding box center [629, 299] width 1259 height 598
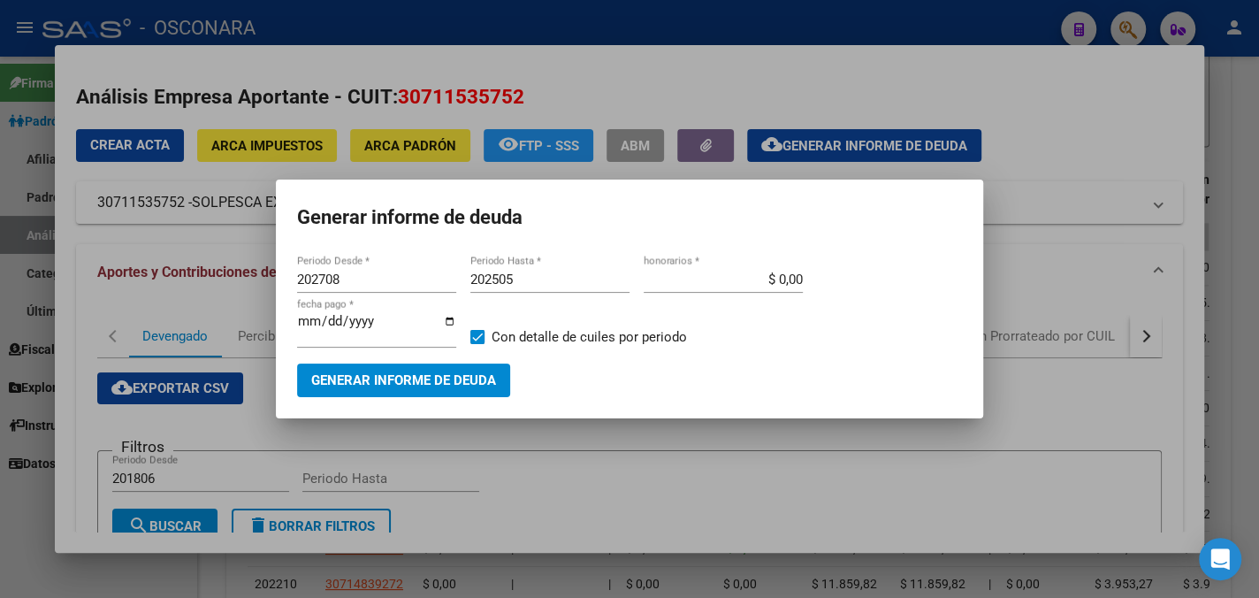
drag, startPoint x: 1134, startPoint y: 147, endPoint x: 1123, endPoint y: 154, distance: 12.8
click at [1125, 153] on div at bounding box center [629, 299] width 1259 height 598
